Goal: Task Accomplishment & Management: Manage account settings

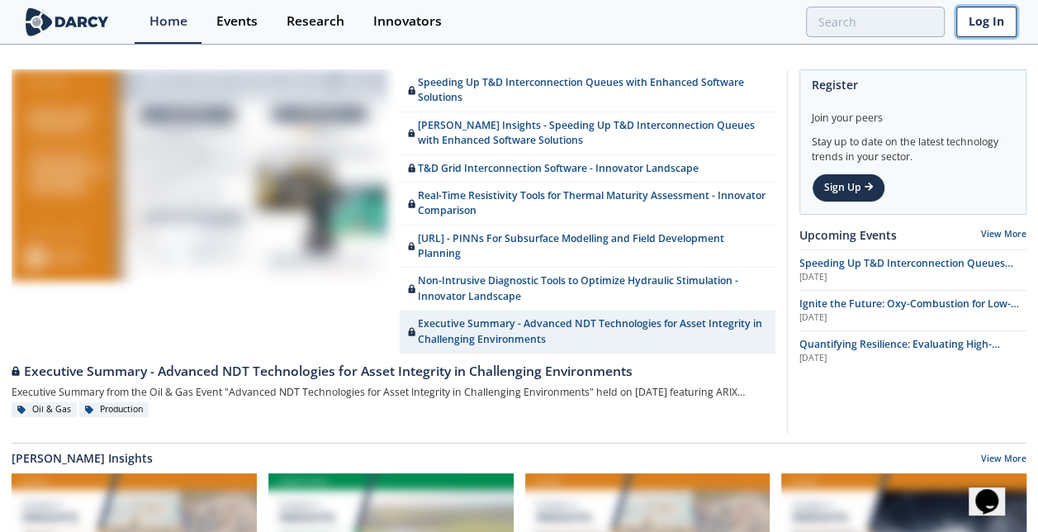
click at [964, 24] on link "Log In" at bounding box center [987, 22] width 60 height 31
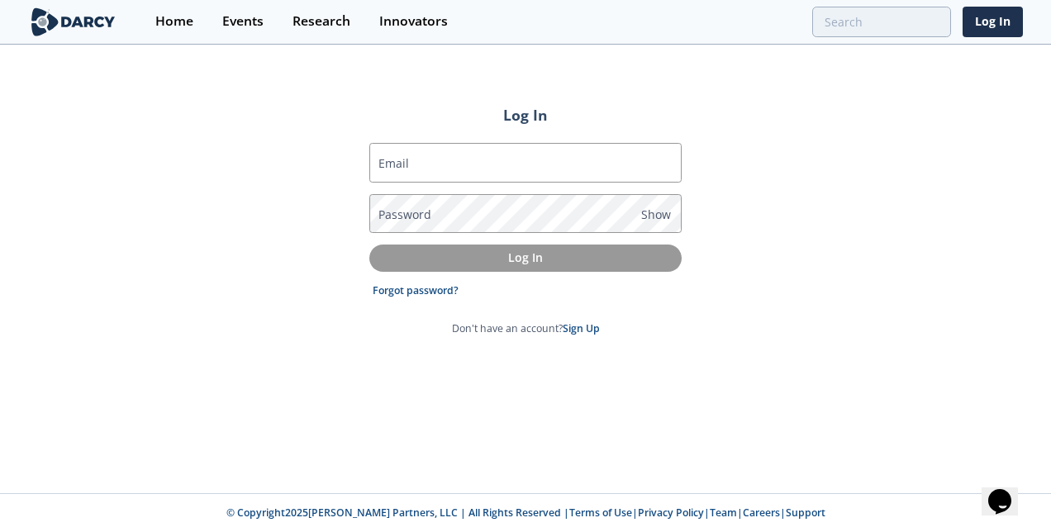
drag, startPoint x: 416, startPoint y: 162, endPoint x: 403, endPoint y: 163, distance: 13.2
click at [403, 163] on label "Email" at bounding box center [393, 162] width 31 height 17
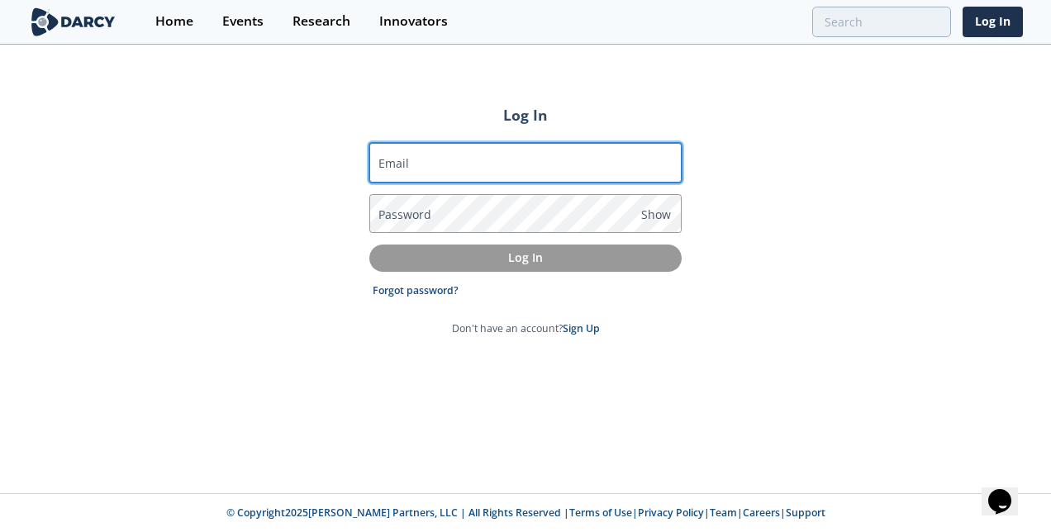
click at [403, 163] on input "Email" at bounding box center [525, 163] width 312 height 40
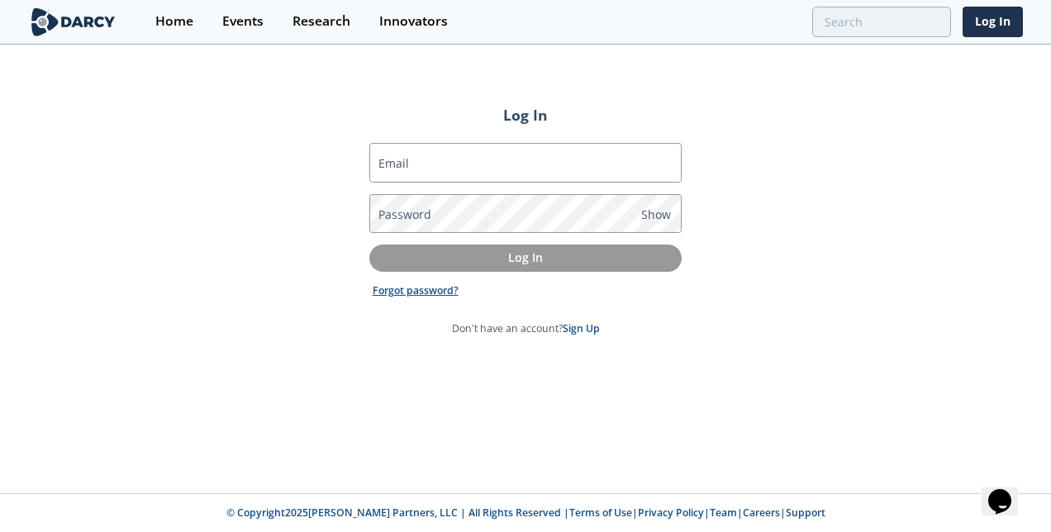
click at [410, 286] on link "Forgot password?" at bounding box center [416, 290] width 86 height 15
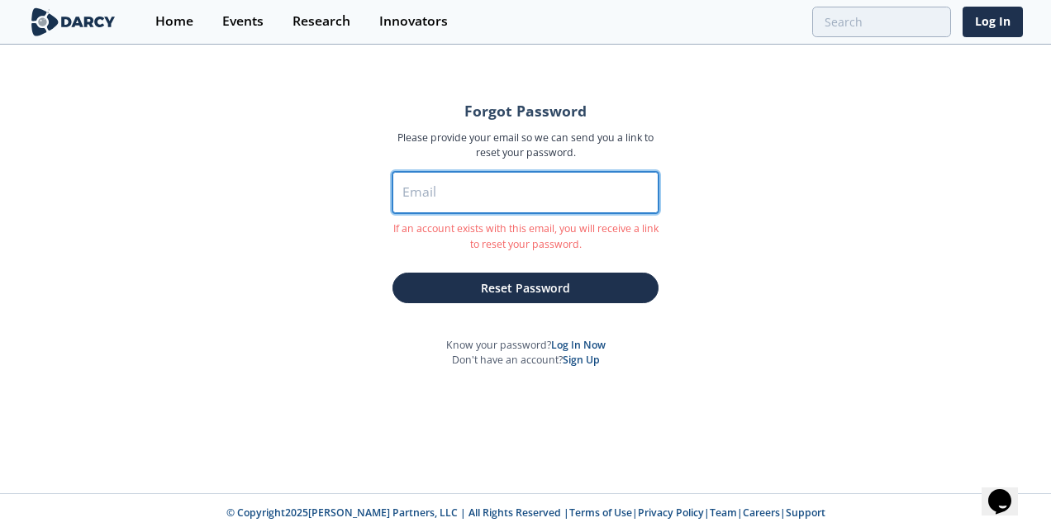
click at [442, 190] on input "Email" at bounding box center [525, 192] width 266 height 41
type input "[PERSON_NAME][EMAIL_ADDRESS][PERSON_NAME][DOMAIN_NAME]"
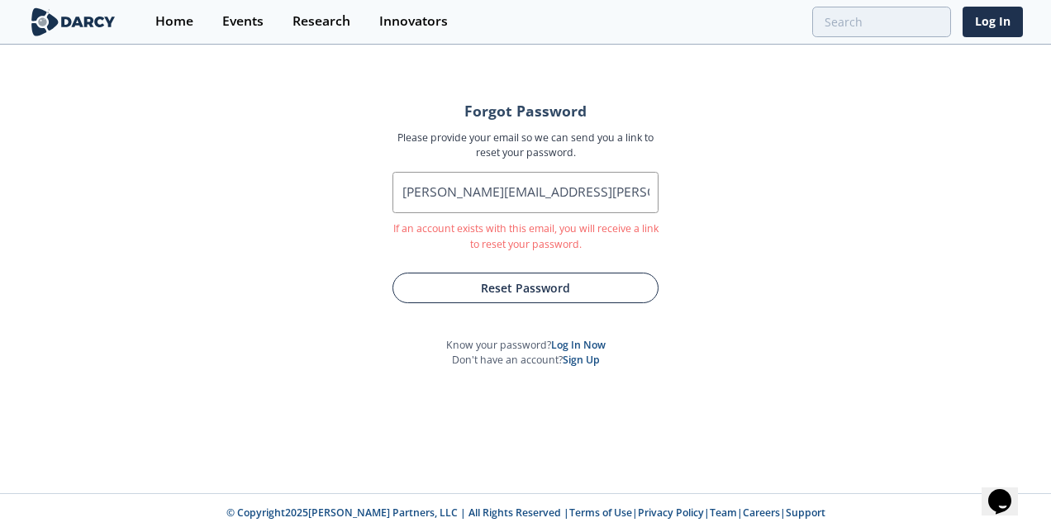
click at [467, 285] on button "Reset Password" at bounding box center [525, 288] width 266 height 31
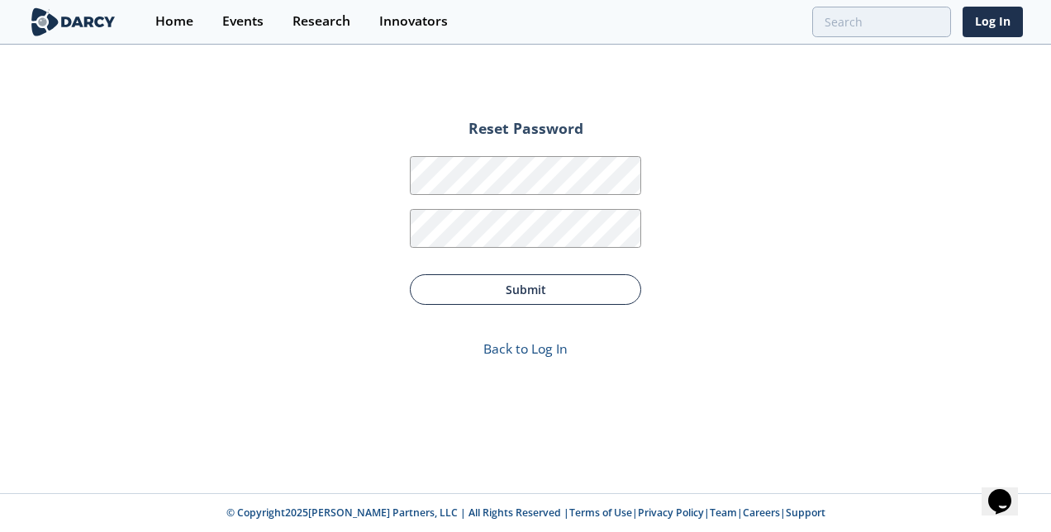
click at [550, 279] on button "Submit" at bounding box center [525, 289] width 231 height 31
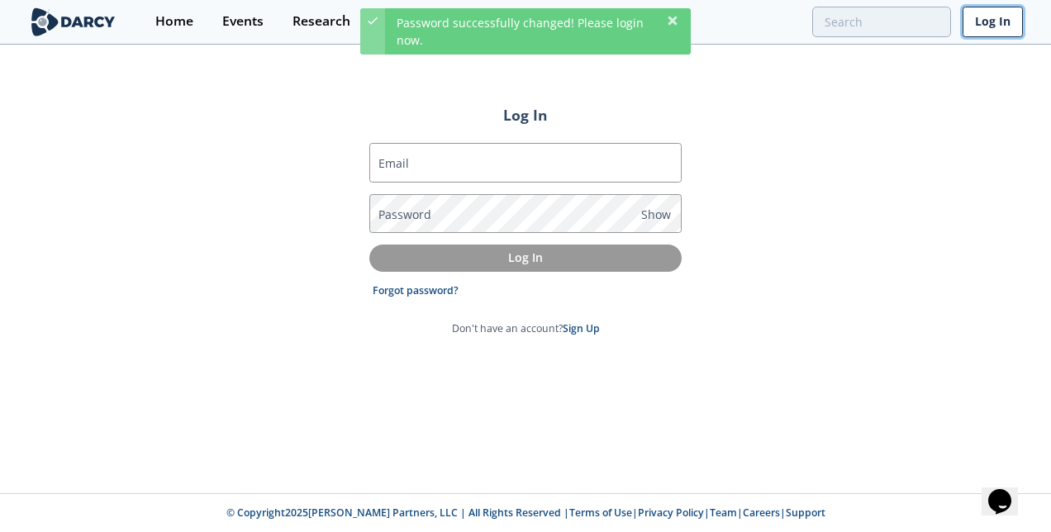
click at [991, 23] on link "Log In" at bounding box center [992, 22] width 60 height 31
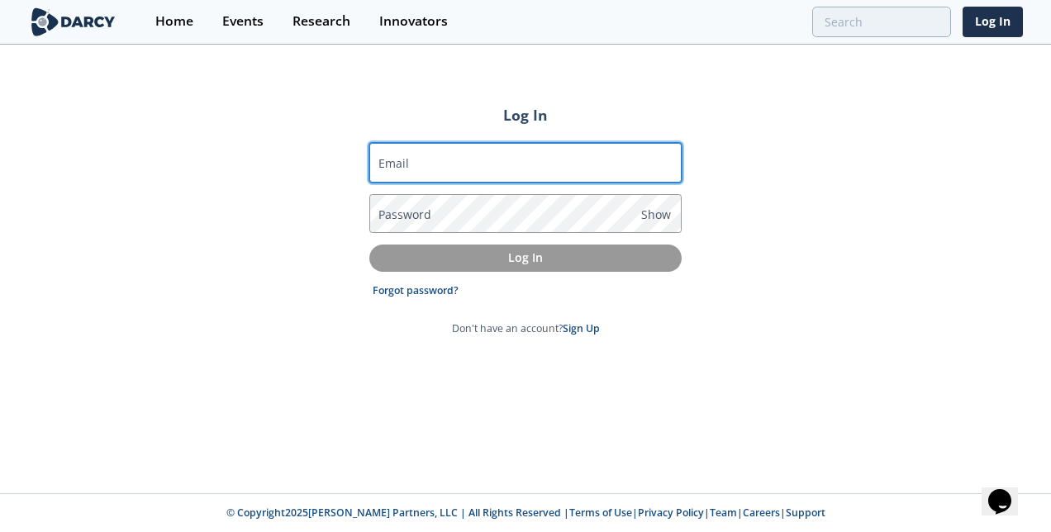
click at [621, 165] on input "Email" at bounding box center [525, 163] width 312 height 40
type input "[PERSON_NAME][EMAIL_ADDRESS][PERSON_NAME][DOMAIN_NAME]"
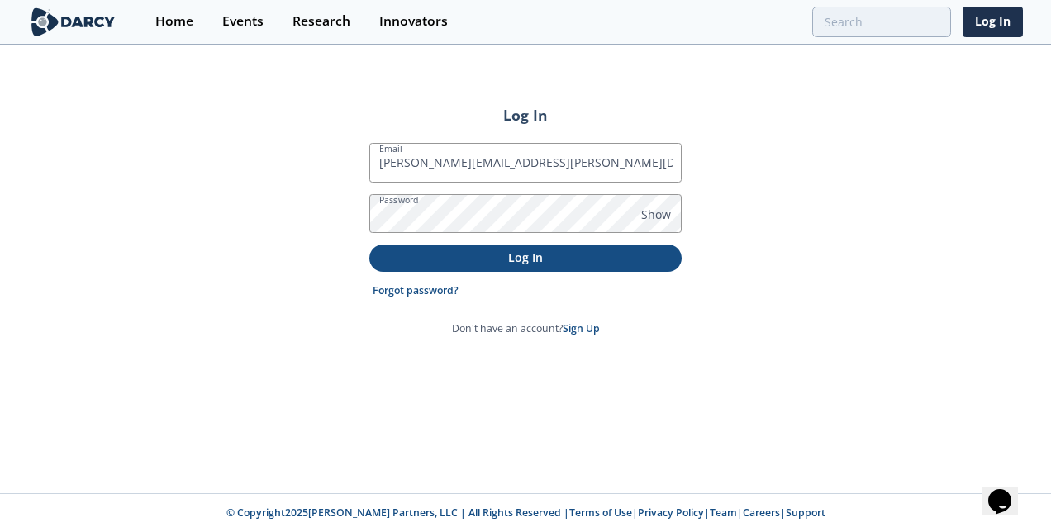
click at [524, 253] on p "Log In" at bounding box center [525, 257] width 289 height 17
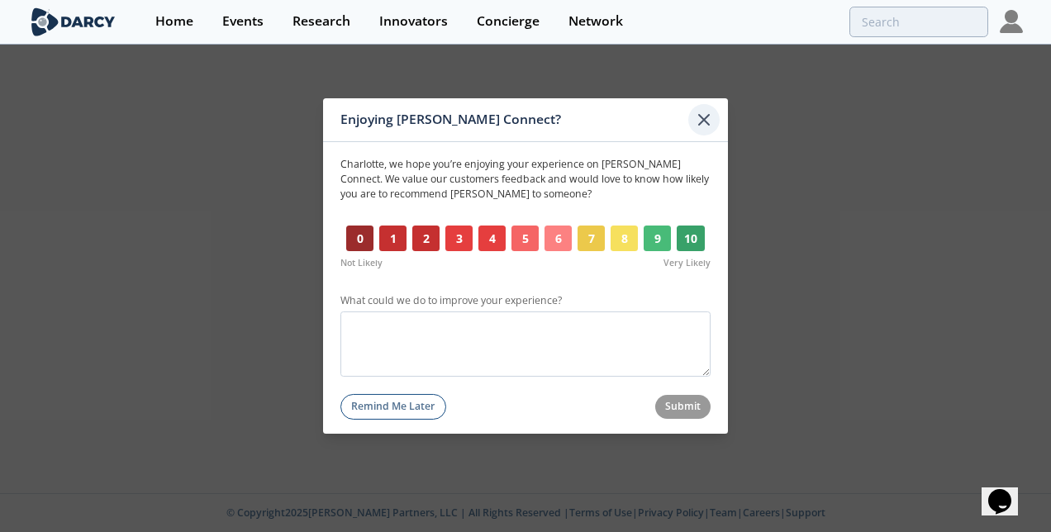
click at [702, 121] on icon at bounding box center [704, 120] width 10 height 10
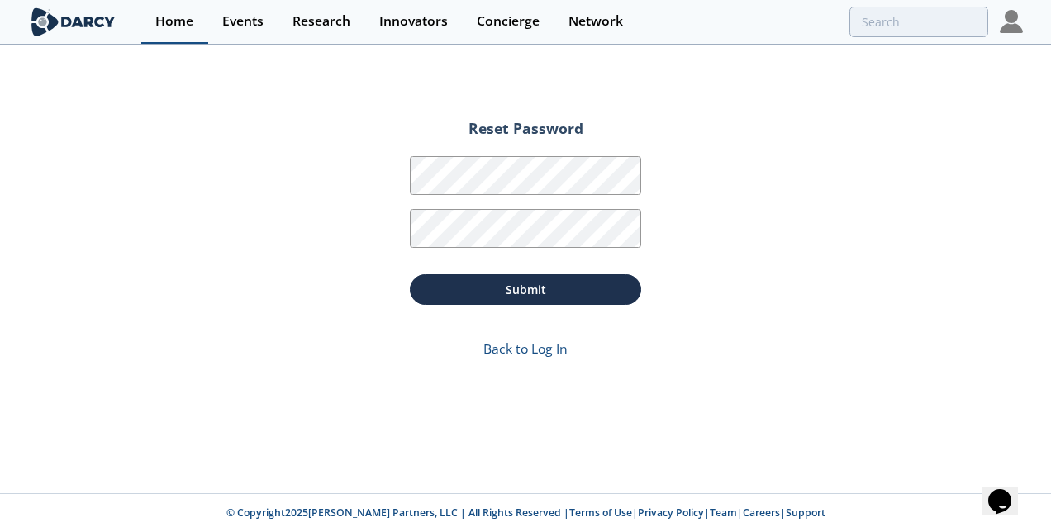
click at [177, 18] on div "Home" at bounding box center [174, 21] width 38 height 13
